Goal: Transaction & Acquisition: Obtain resource

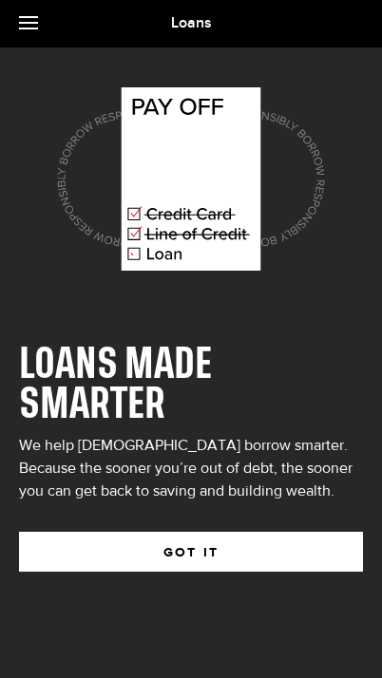
click at [292, 561] on button "GOT IT" at bounding box center [191, 552] width 344 height 40
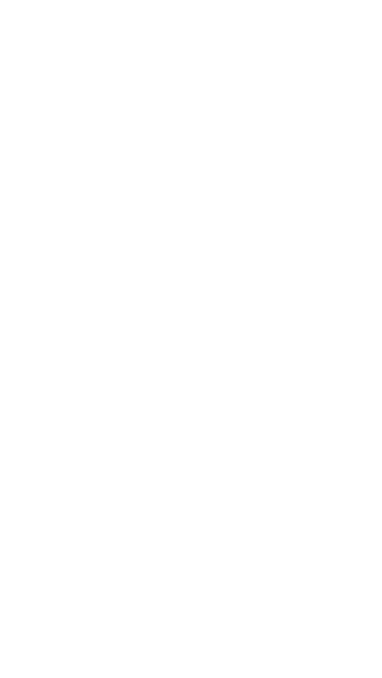
scroll to position [698, 0]
